Goal: Check status: Check status

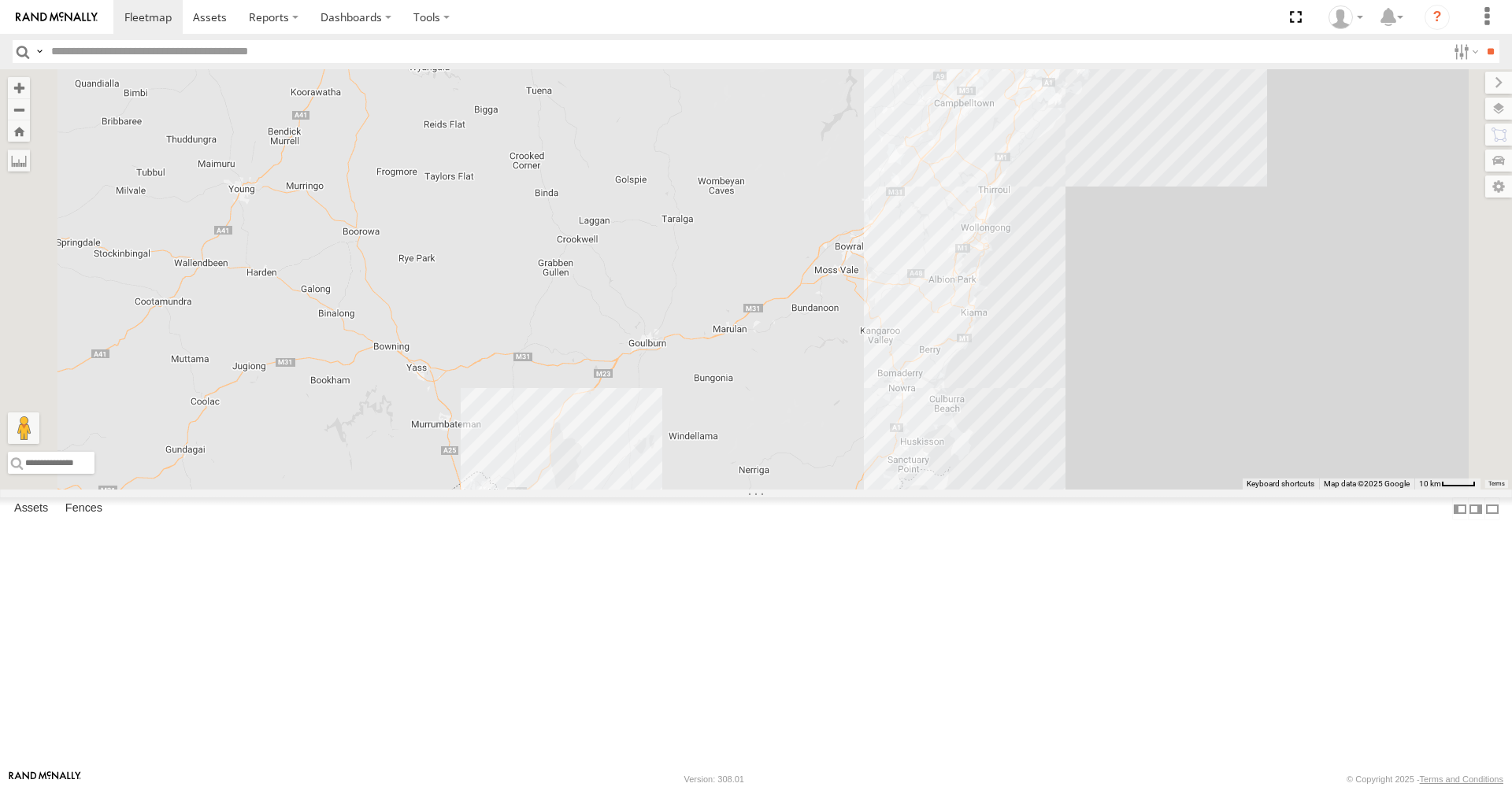
click at [497, 559] on span at bounding box center [483, 545] width 28 height 28
click at [1045, 43] on span at bounding box center [1028, 21] width 35 height 43
click at [1065, 264] on div "7 HR 50 HR 70 HR 71 HR 50 All Assets Rookwood Rd Chullora -33.88962 , 151.04013…" at bounding box center [756, 280] width 1512 height 420
click at [1045, 43] on span at bounding box center [1028, 21] width 35 height 43
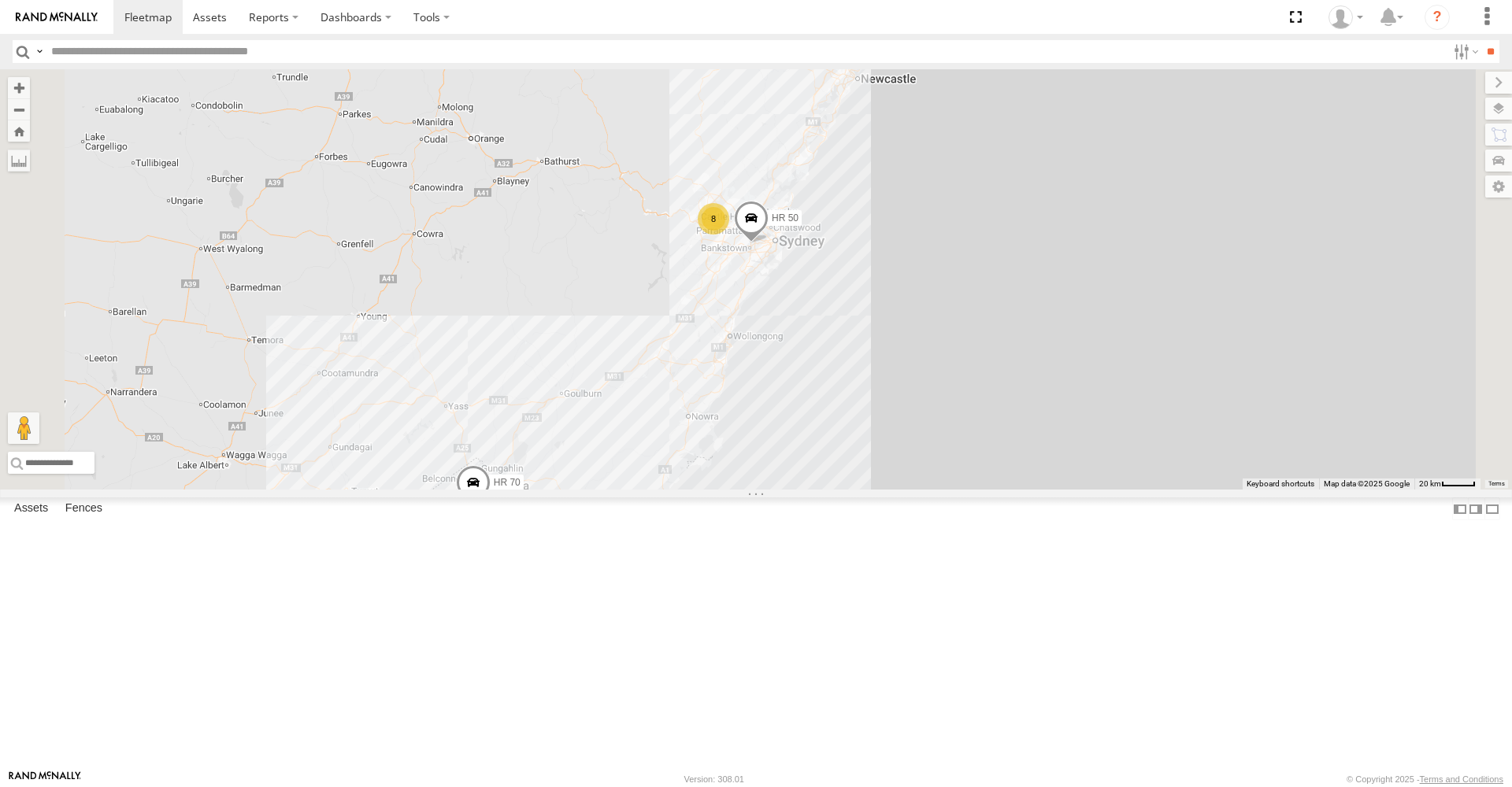
click at [490, 508] on span at bounding box center [472, 486] width 35 height 43
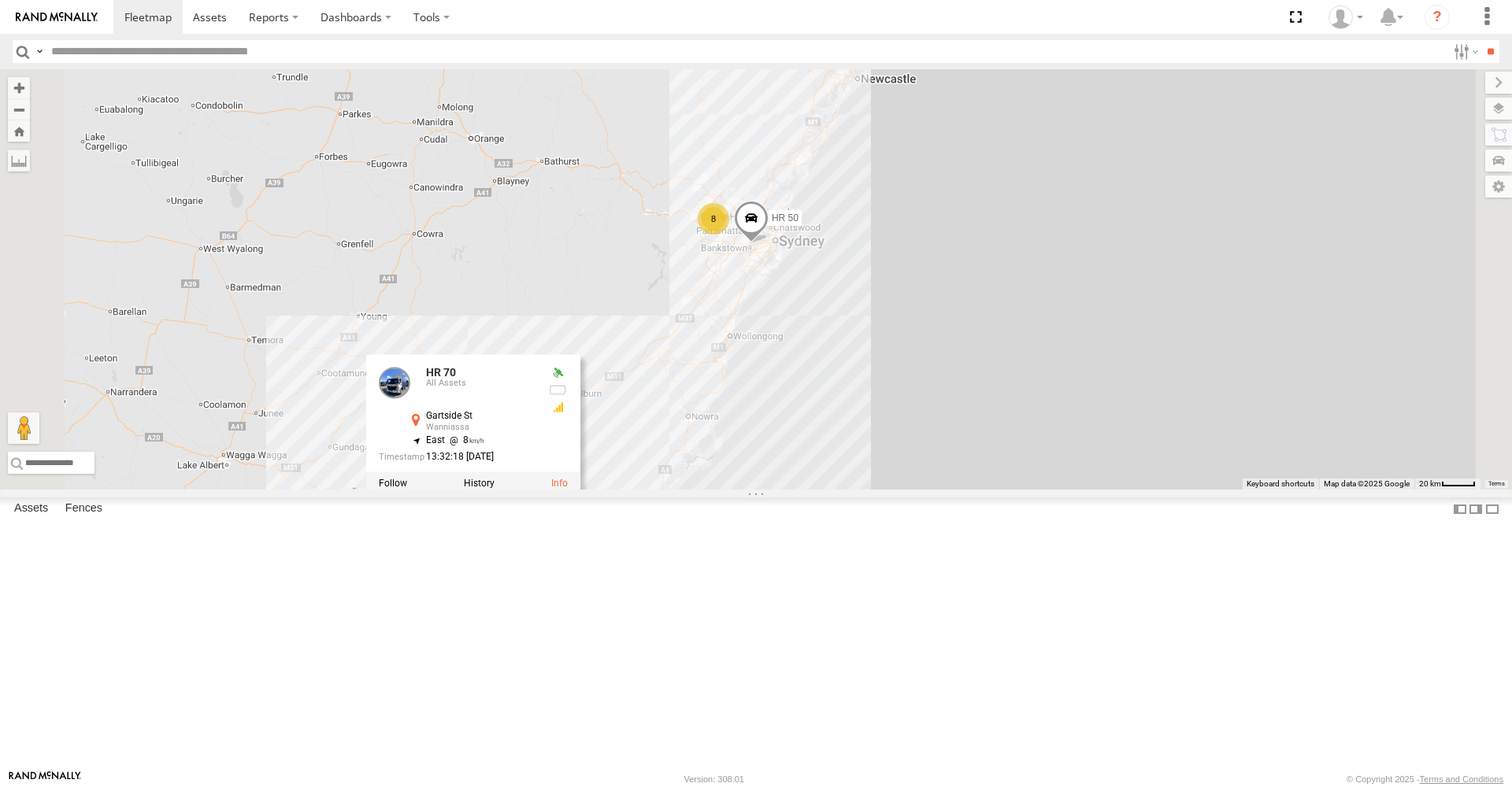
click at [808, 410] on div "HR 50 HR 70 8 HR 70 All Assets Gartside St Wanniassa -35.40606 , 149.09934 East…" at bounding box center [756, 280] width 1512 height 420
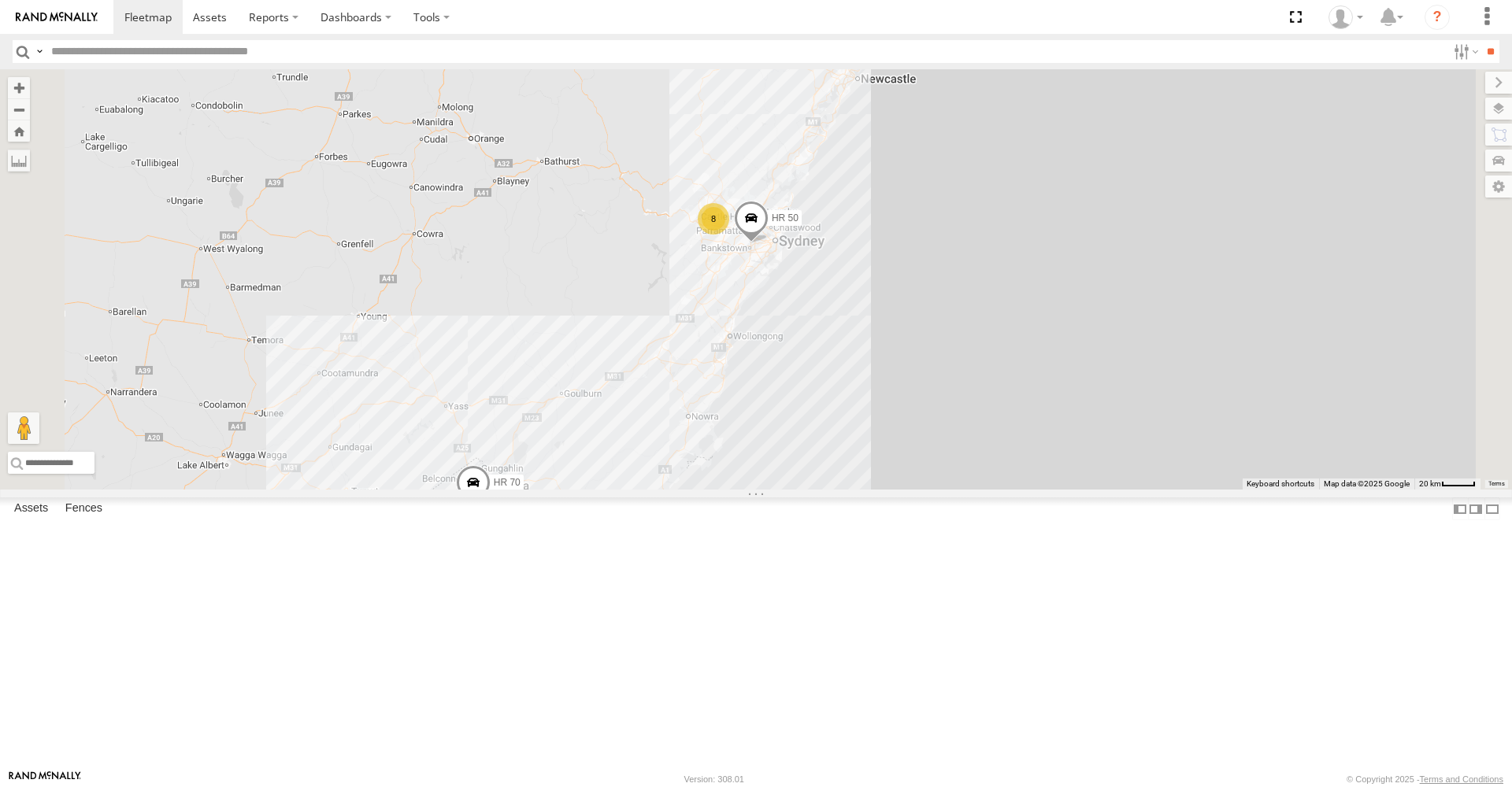
click at [490, 508] on span at bounding box center [472, 486] width 35 height 43
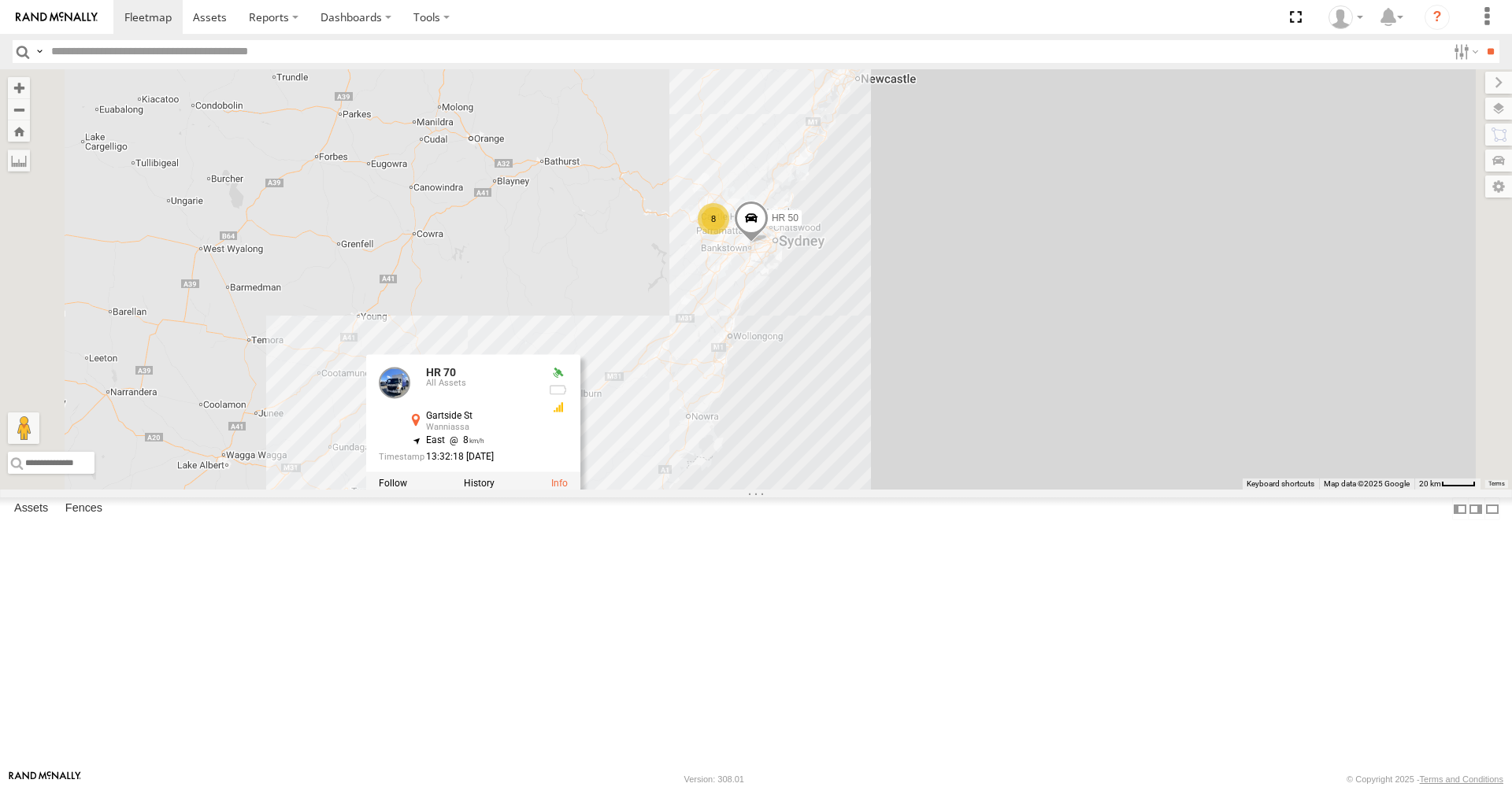
click at [787, 456] on div "HR 50 HR 70 8 HR 70 All Assets Gartside St Wanniassa -35.40606 , 149.09934 East…" at bounding box center [756, 280] width 1512 height 420
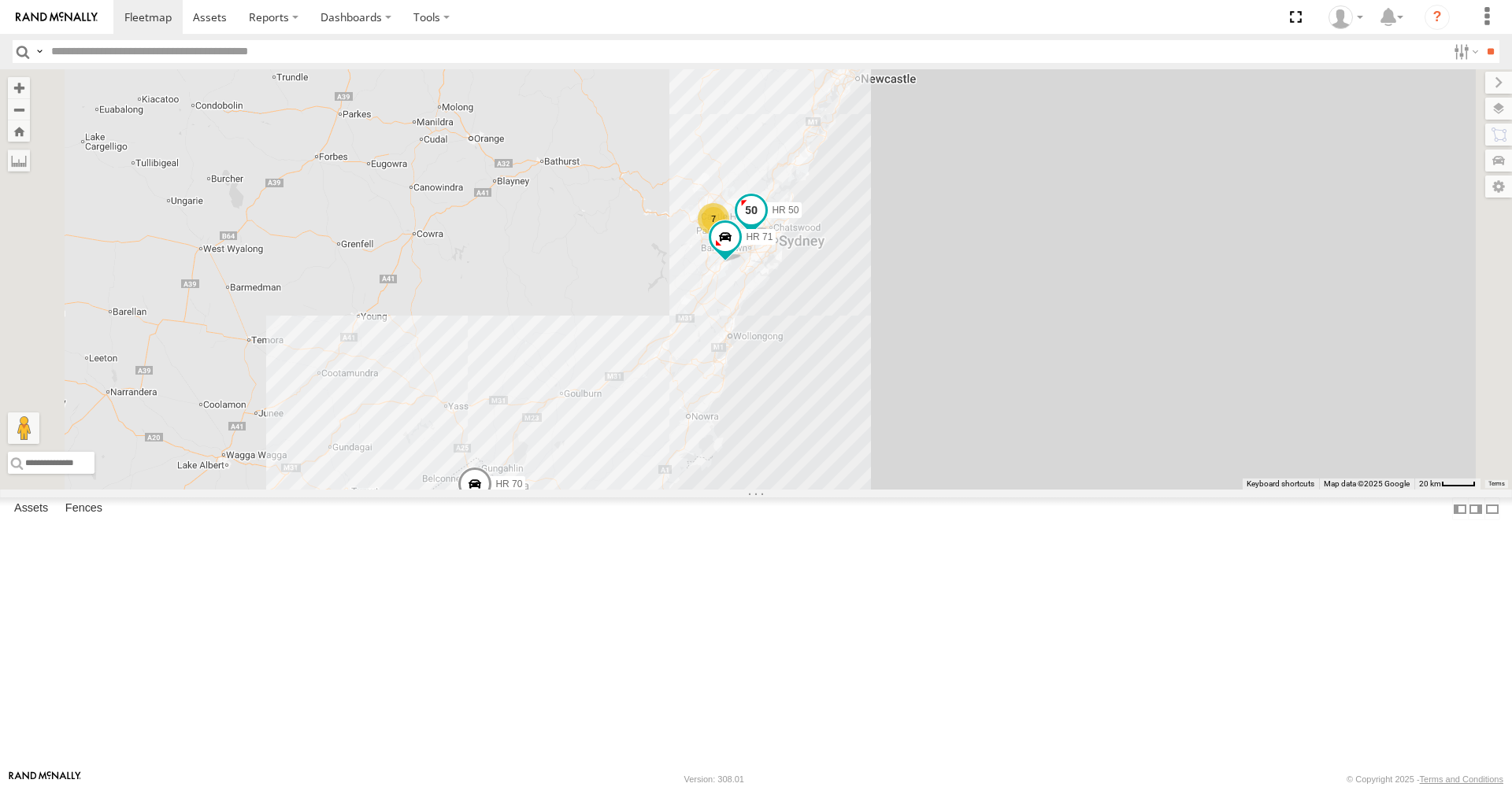
click at [765, 224] on span at bounding box center [752, 210] width 28 height 28
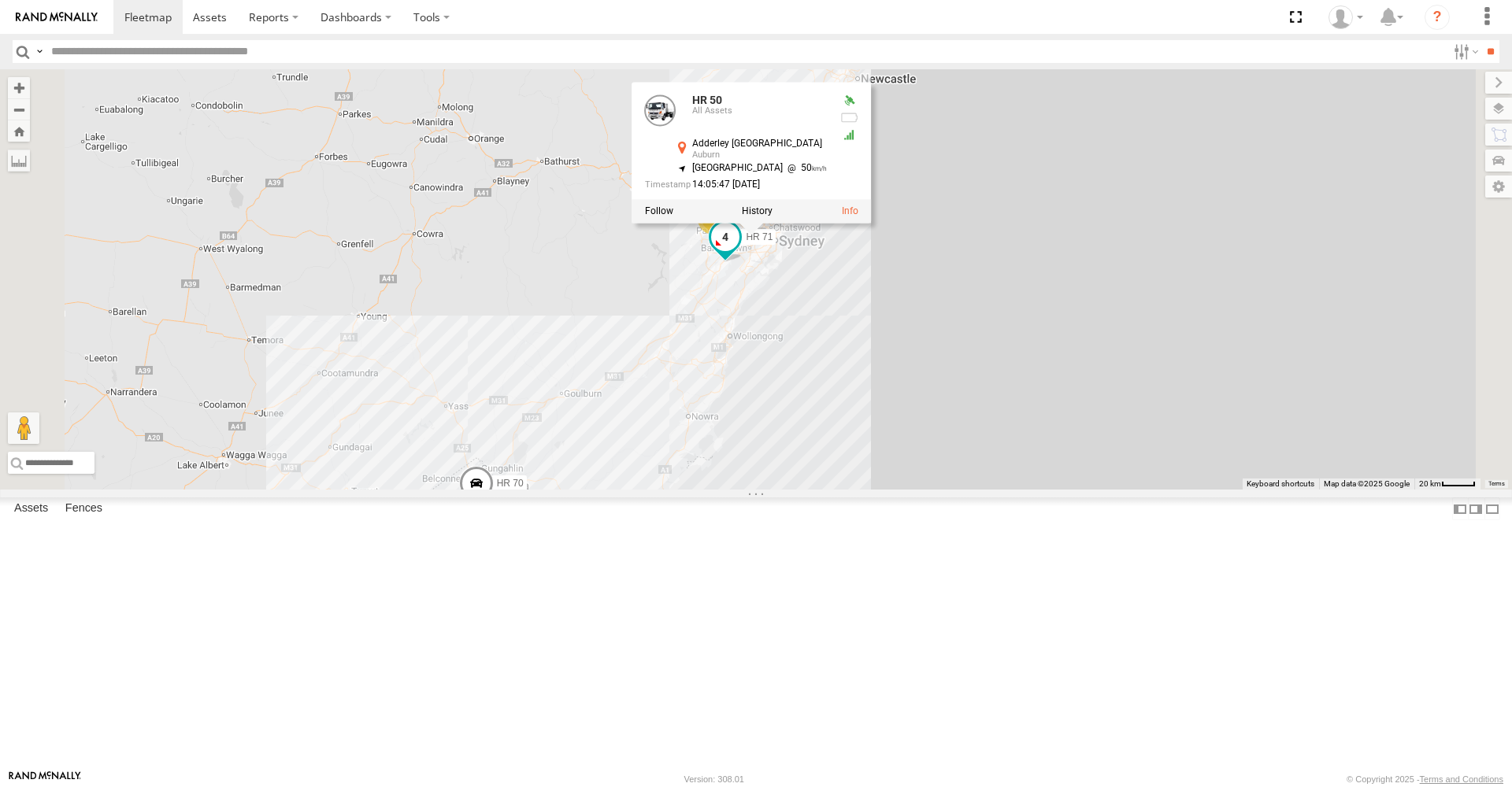
click at [740, 251] on span at bounding box center [725, 237] width 28 height 28
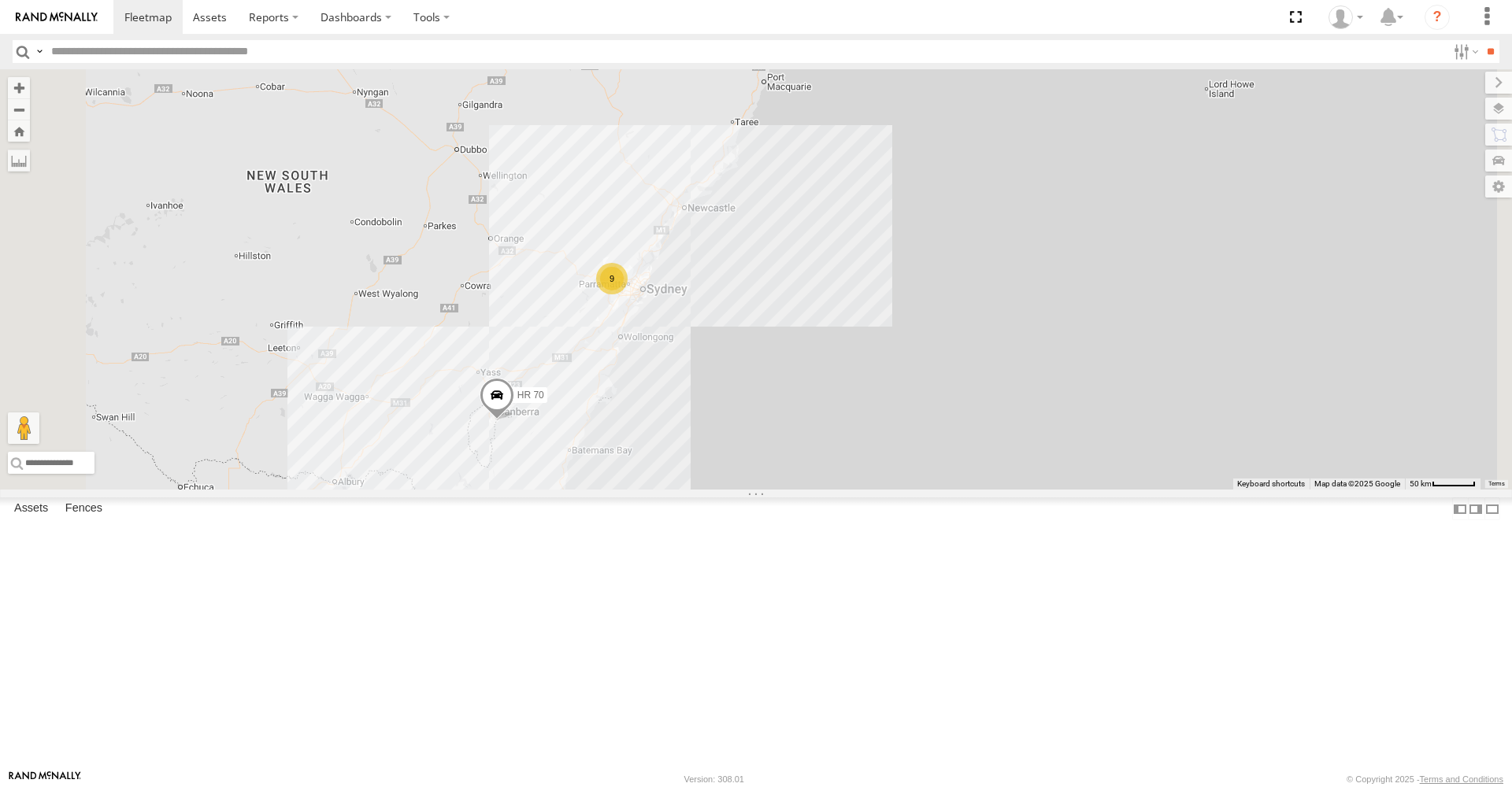
click at [514, 420] on span at bounding box center [496, 398] width 35 height 43
